Goal: Task Accomplishment & Management: Manage account settings

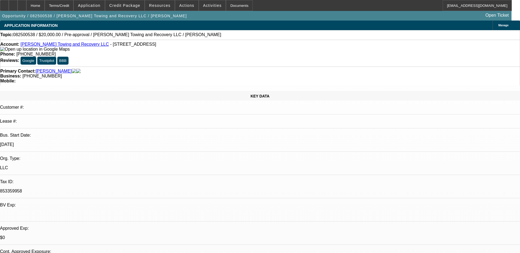
select select "0"
select select "2"
select select "0.1"
select select "4"
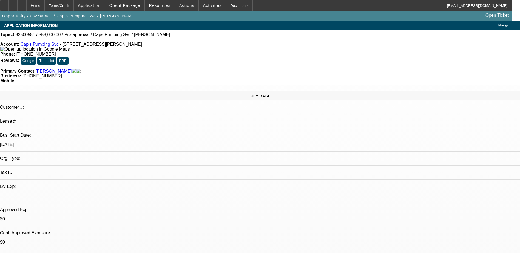
select select "0"
select select "2"
select select "0.1"
select select "4"
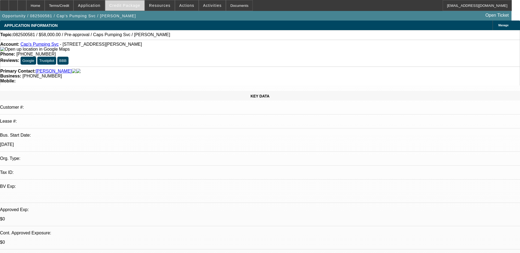
click at [126, 5] on span "Credit Package" at bounding box center [124, 5] width 31 height 4
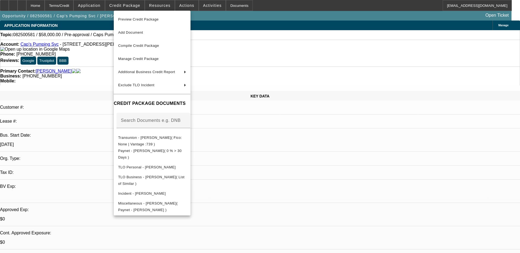
click at [283, 31] on div at bounding box center [260, 126] width 520 height 253
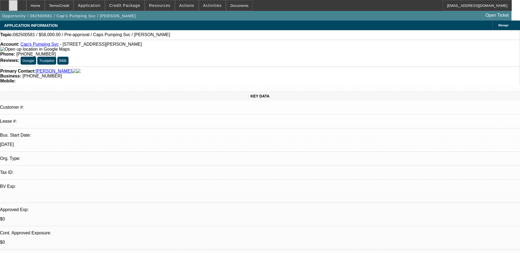
click at [18, 4] on div at bounding box center [13, 5] width 9 height 11
click at [132, 9] on span at bounding box center [124, 5] width 39 height 13
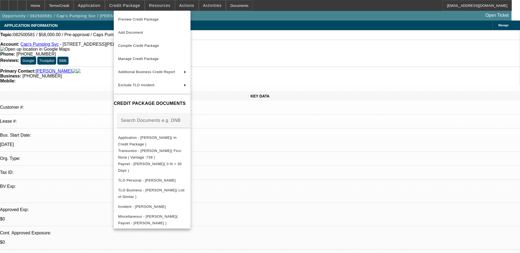
click at [379, 213] on div at bounding box center [260, 126] width 520 height 253
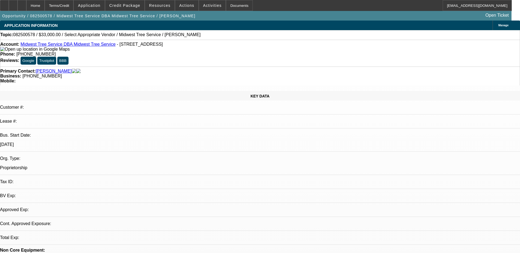
select select "0"
select select "2"
select select "0.1"
select select "4"
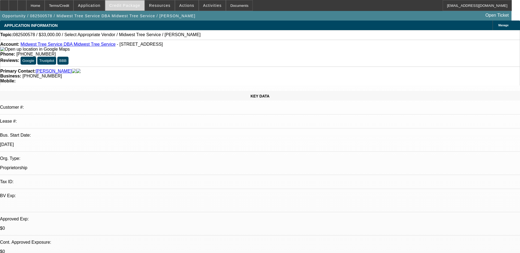
click at [121, 6] on span "Credit Package" at bounding box center [124, 5] width 31 height 4
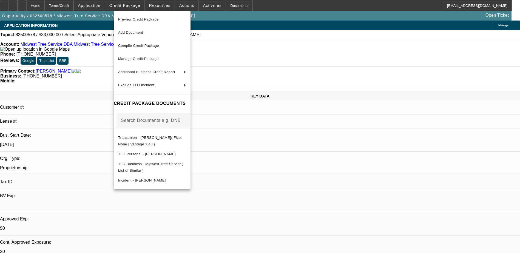
drag, startPoint x: 362, startPoint y: 136, endPoint x: 369, endPoint y: 132, distance: 8.0
click at [369, 132] on div at bounding box center [260, 126] width 520 height 253
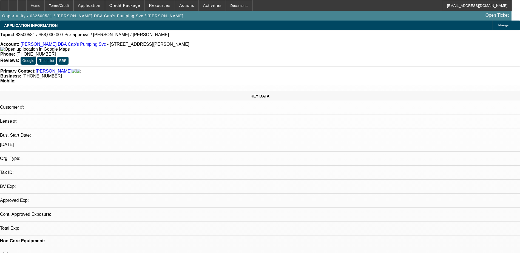
select select "0"
select select "2"
select select "0.1"
select select "1"
select select "2"
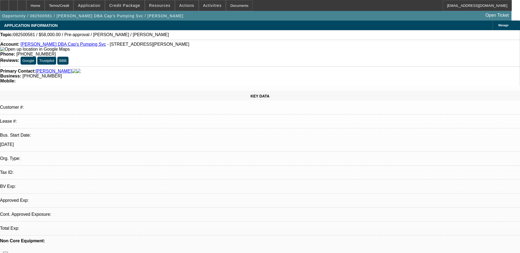
select select "4"
drag, startPoint x: 422, startPoint y: 58, endPoint x: 411, endPoint y: 62, distance: 11.9
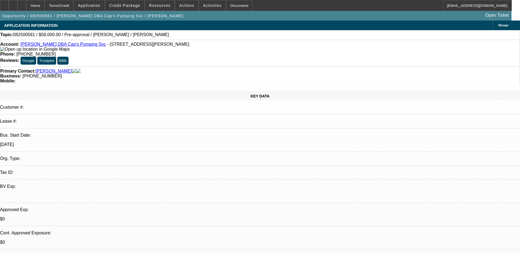
drag, startPoint x: 390, startPoint y: 38, endPoint x: 386, endPoint y: 47, distance: 10.3
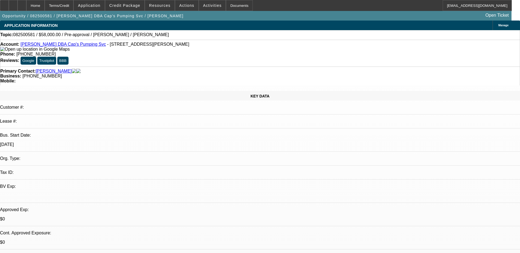
drag, startPoint x: 401, startPoint y: 55, endPoint x: 420, endPoint y: 60, distance: 20.2
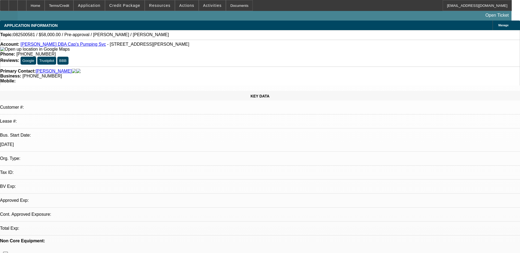
select select "0"
select select "2"
select select "0.1"
select select "1"
select select "2"
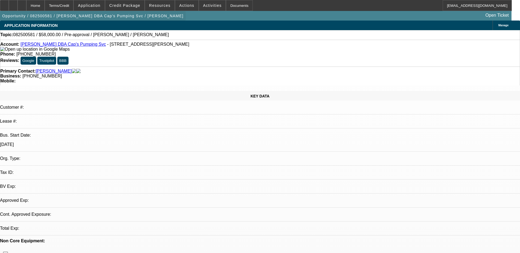
select select "4"
click at [132, 6] on span "Credit Package" at bounding box center [124, 5] width 31 height 4
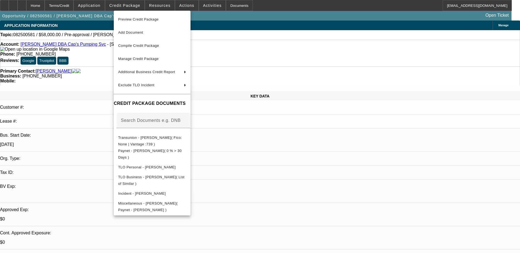
click at [436, 240] on div at bounding box center [260, 126] width 520 height 253
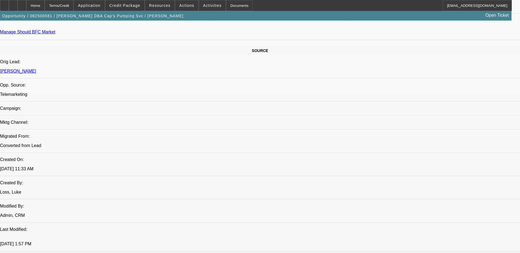
scroll to position [247, 0]
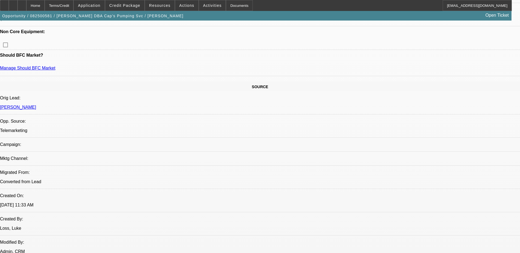
drag, startPoint x: 403, startPoint y: 62, endPoint x: 436, endPoint y: 63, distance: 33.2
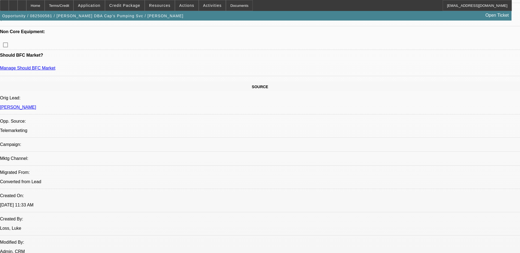
drag, startPoint x: 433, startPoint y: 62, endPoint x: 416, endPoint y: 69, distance: 18.8
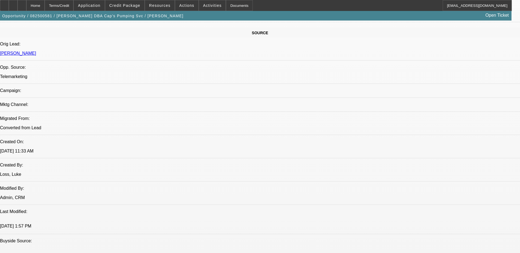
scroll to position [192, 0]
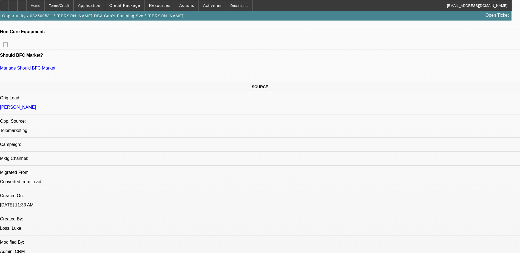
scroll to position [0, 0]
drag, startPoint x: 388, startPoint y: 78, endPoint x: 388, endPoint y: 81, distance: 2.8
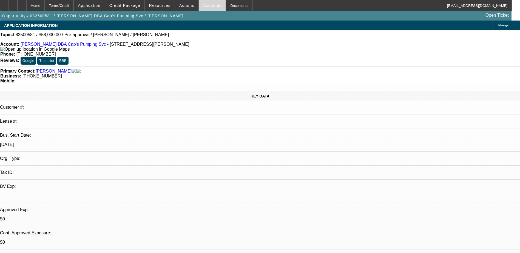
click at [204, 1] on span at bounding box center [212, 5] width 27 height 13
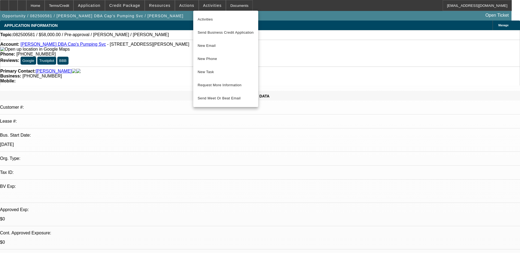
click at [180, 6] on div at bounding box center [260, 126] width 520 height 253
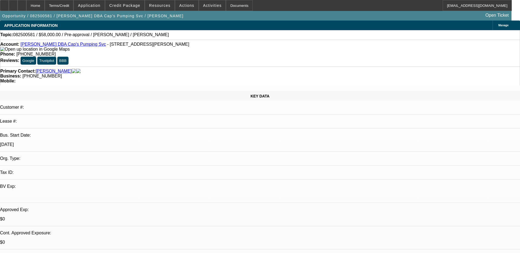
click at [181, 6] on span "Actions" at bounding box center [186, 5] width 15 height 4
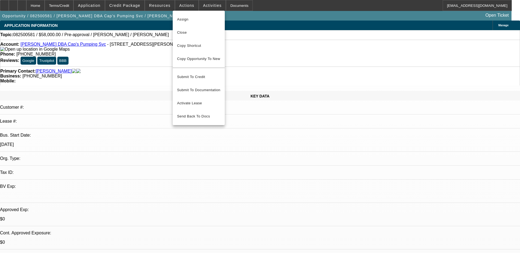
click at [201, 4] on div at bounding box center [260, 126] width 520 height 253
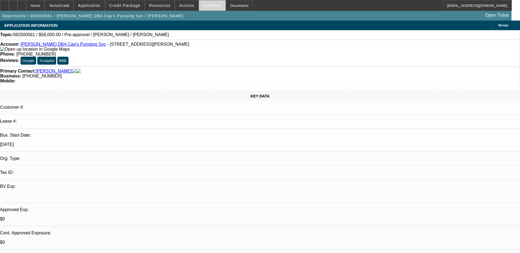
click at [203, 4] on span "Activities" at bounding box center [212, 5] width 19 height 4
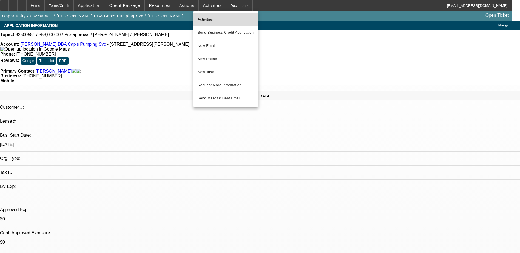
click at [213, 21] on span "Activities" at bounding box center [226, 19] width 56 height 7
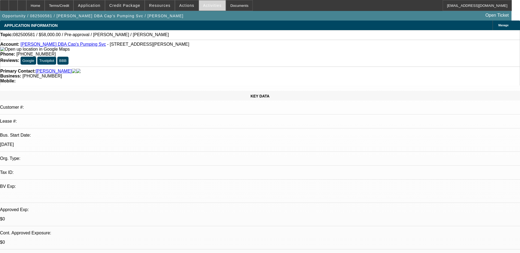
click at [205, 8] on span at bounding box center [212, 5] width 27 height 13
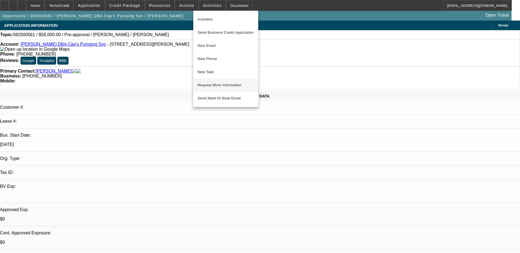
click at [231, 87] on span "Request More Information" at bounding box center [226, 85] width 56 height 7
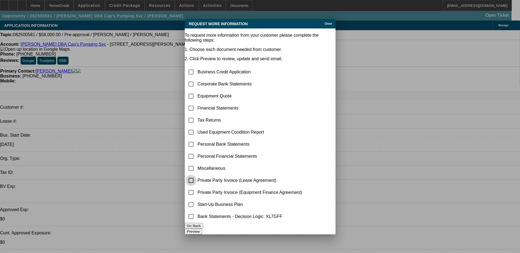
click at [197, 175] on input "checkbox" at bounding box center [191, 180] width 11 height 11
checkbox input "true"
click at [197, 79] on input "checkbox" at bounding box center [191, 84] width 11 height 11
checkbox input "true"
click at [202, 230] on button "Preview" at bounding box center [193, 232] width 17 height 6
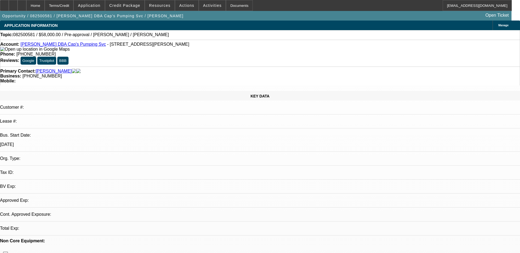
select select "0"
select select "2"
select select "0.1"
select select "4"
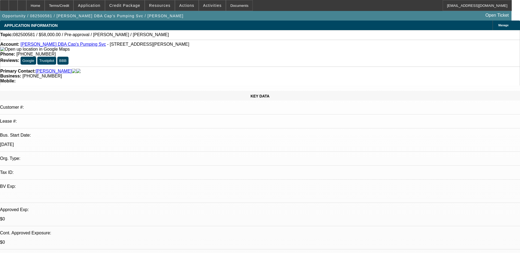
drag, startPoint x: 368, startPoint y: 88, endPoint x: 382, endPoint y: 103, distance: 20.0
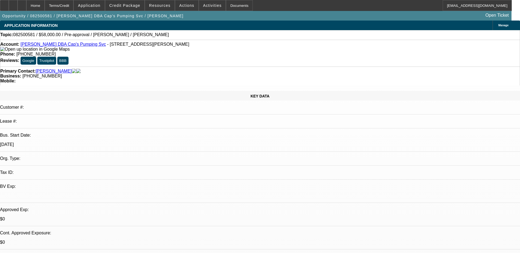
select select "0"
select select "2"
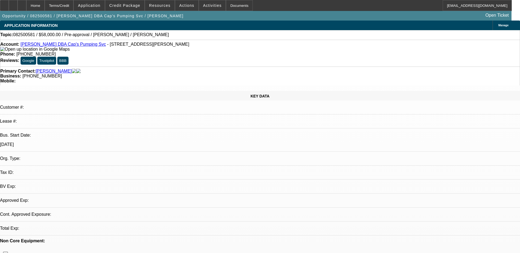
select select "0.1"
select select "1"
select select "2"
select select "4"
